Goal: Information Seeking & Learning: Learn about a topic

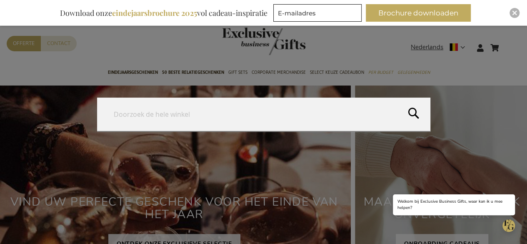
click at [256, 108] on input "Search" at bounding box center [263, 113] width 333 height 33
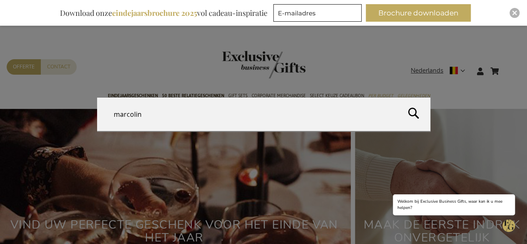
type input "marcolini"
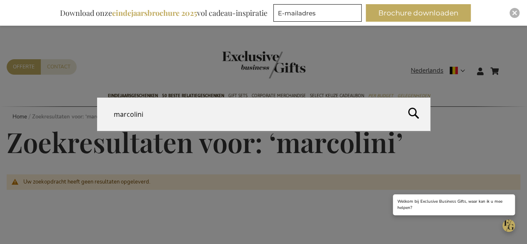
click at [512, 66] on form "Search marcolini Search" at bounding box center [509, 66] width 8 height 0
click at [197, 115] on input "marcolini" at bounding box center [263, 113] width 333 height 33
type input "cracker"
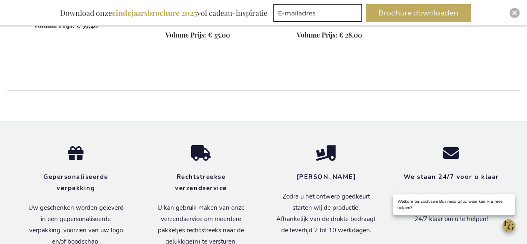
scroll to position [887, 0]
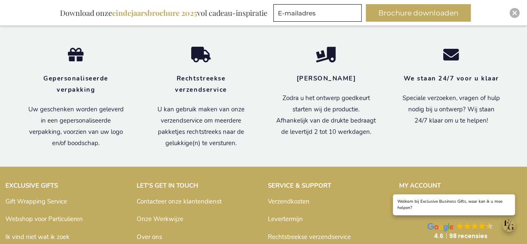
click at [182, 0] on div "Inspiratiebrochure Download onze eindejaarsbrochure 2025 vol cadeau-inspiratie …" at bounding box center [263, 13] width 527 height 26
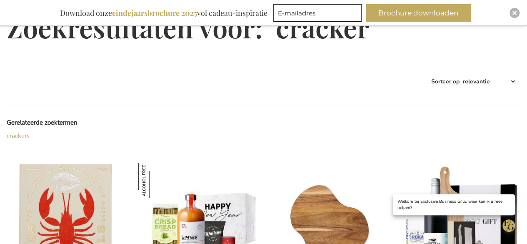
scroll to position [0, 0]
